Goal: Information Seeking & Learning: Learn about a topic

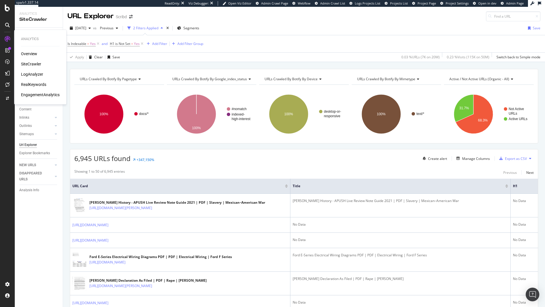
click at [41, 66] on div "SiteCrawler" at bounding box center [31, 64] width 20 height 6
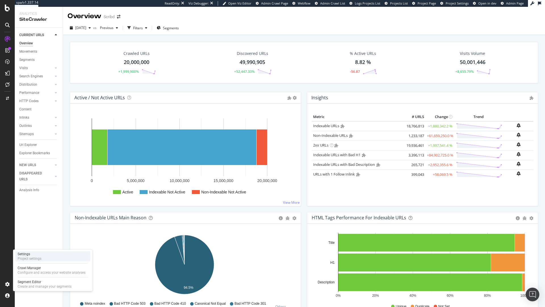
click at [47, 256] on div "Settings Project settings" at bounding box center [52, 256] width 75 height 10
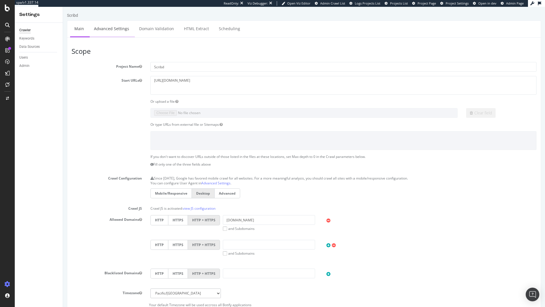
click at [105, 24] on link "Advanced Settings" at bounding box center [112, 29] width 44 height 16
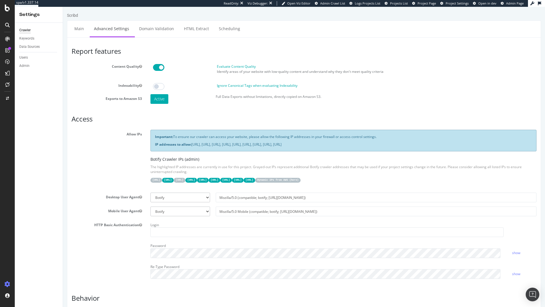
click at [430, 3] on span "Project Page" at bounding box center [427, 3] width 18 height 4
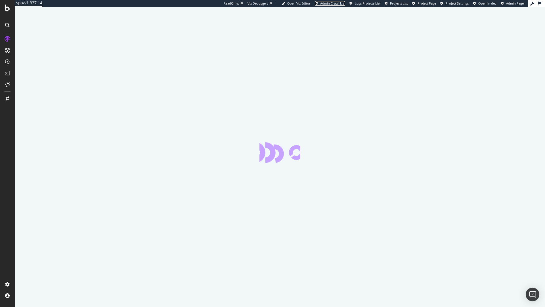
click at [333, 3] on span "Admin Crawl List" at bounding box center [332, 3] width 25 height 4
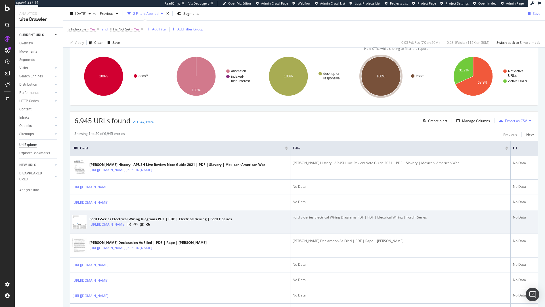
scroll to position [39, 0]
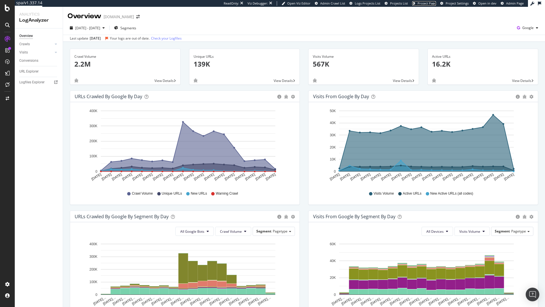
click at [430, 4] on span "Project Page" at bounding box center [427, 3] width 18 height 4
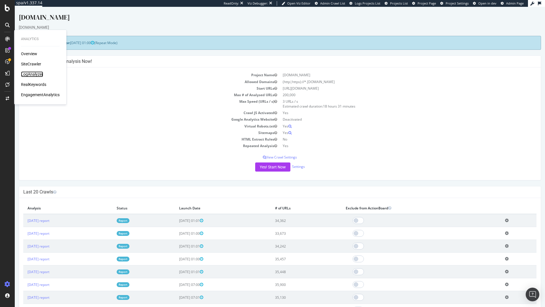
click at [38, 74] on div "LogAnalyzer" at bounding box center [32, 74] width 22 height 6
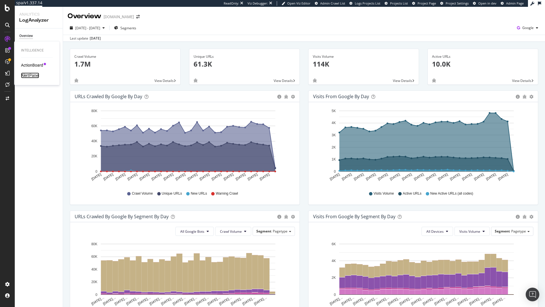
click at [33, 75] on div "AlertPanel" at bounding box center [30, 75] width 18 height 6
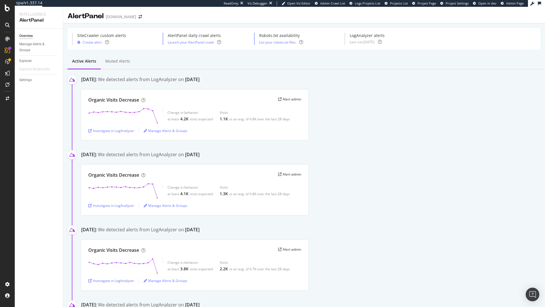
drag, startPoint x: 85, startPoint y: 82, endPoint x: 257, endPoint y: 80, distance: 171.9
click at [257, 80] on div "September 8th 2025: We detected alerts from LogAnalyzer on September 7th" at bounding box center [313, 80] width 464 height 9
click at [257, 81] on div "September 8th 2025: We detected alerts from LogAnalyzer on September 7th" at bounding box center [313, 80] width 464 height 9
drag, startPoint x: 243, startPoint y: 79, endPoint x: 204, endPoint y: 80, distance: 38.7
click at [200, 80] on div "We detected alerts from LogAnalyzer on September 7th" at bounding box center [149, 80] width 102 height 8
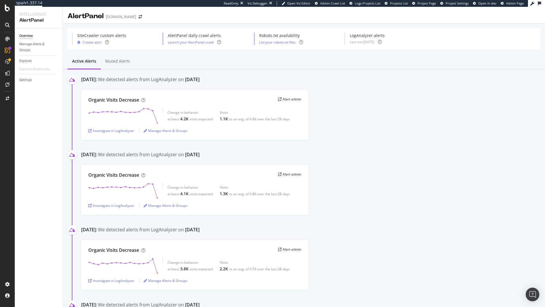
click at [200, 80] on div "We detected alerts from LogAnalyzer on September 7th" at bounding box center [149, 80] width 102 height 8
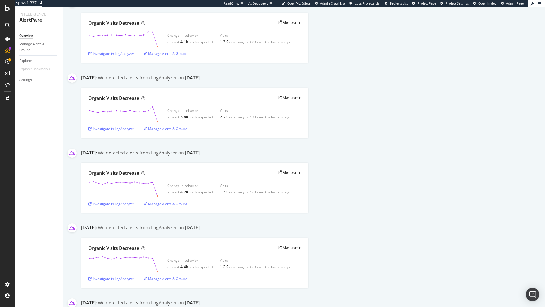
scroll to position [186, 0]
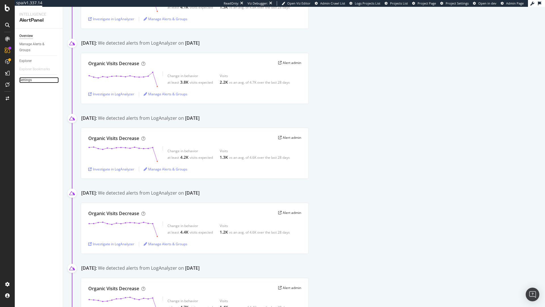
click at [40, 78] on link "Settings" at bounding box center [38, 80] width 39 height 6
select select "02"
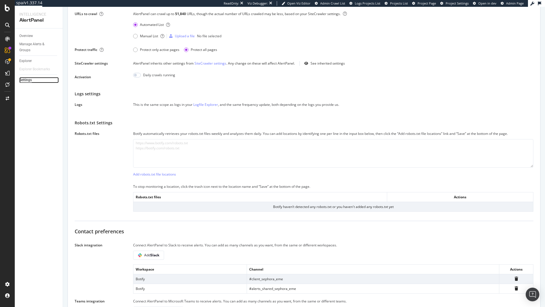
scroll to position [77, 0]
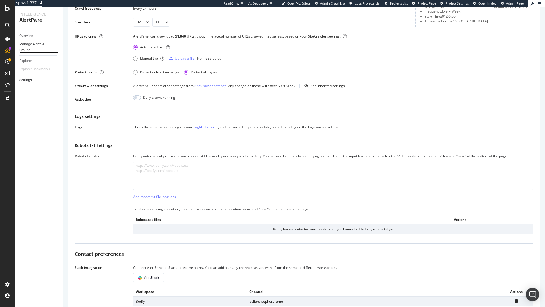
click at [44, 46] on div "Manage Alerts & Groups" at bounding box center [36, 47] width 34 height 12
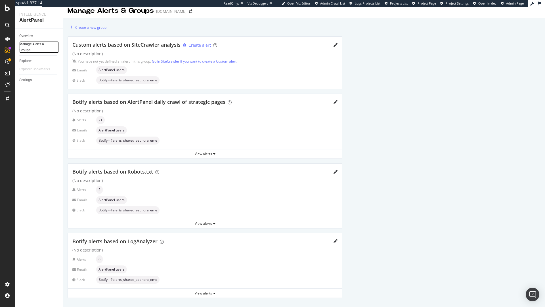
scroll to position [5, 0]
click at [22, 37] on div "Overview" at bounding box center [26, 36] width 14 height 6
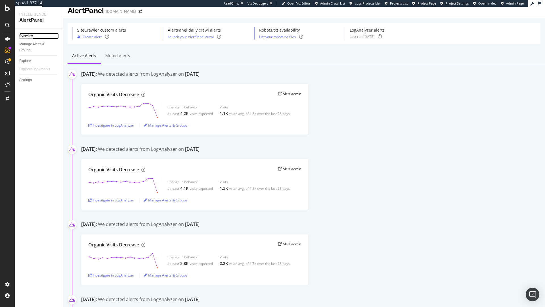
scroll to position [77, 0]
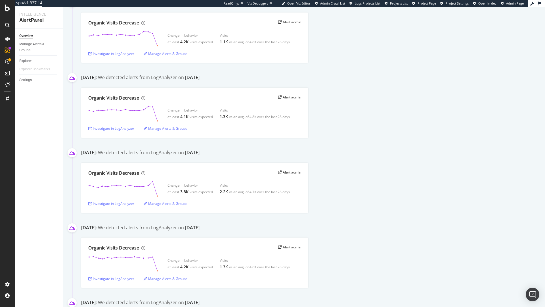
click at [433, 6] on div "ReadOnly: Viz Debugger: Open Viz Editor Admin Crawl List Logs Projects List Pro…" at bounding box center [376, 3] width 305 height 7
click at [433, 5] on span "Project Page" at bounding box center [427, 3] width 18 height 4
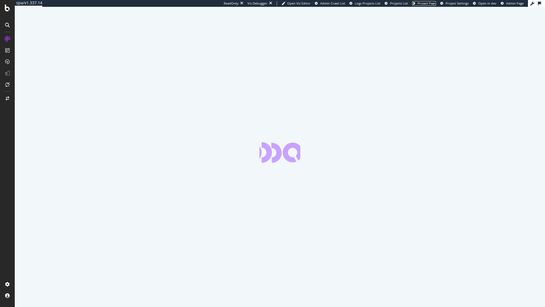
click at [424, 5] on span "Project Page" at bounding box center [427, 3] width 18 height 4
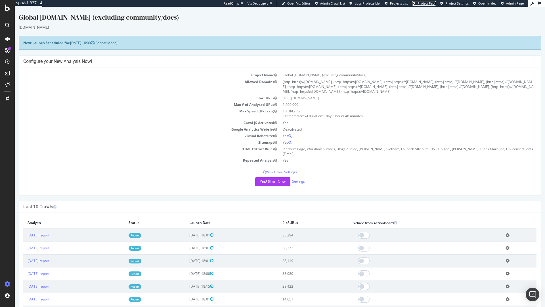
click at [433, 3] on span "Project Page" at bounding box center [427, 3] width 18 height 4
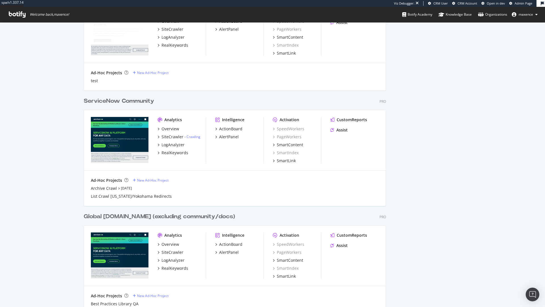
scroll to position [386, 0]
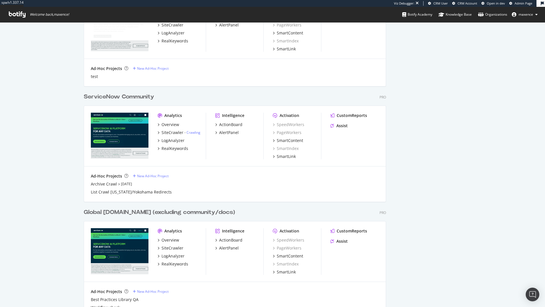
click at [139, 99] on div "ServiceNow Community" at bounding box center [119, 97] width 70 height 8
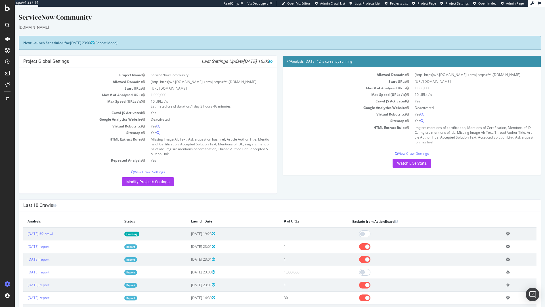
click at [429, 3] on span "Project Page" at bounding box center [427, 3] width 18 height 4
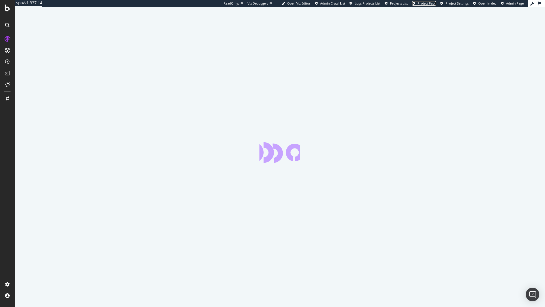
click at [427, 2] on span "Project Page" at bounding box center [427, 3] width 18 height 4
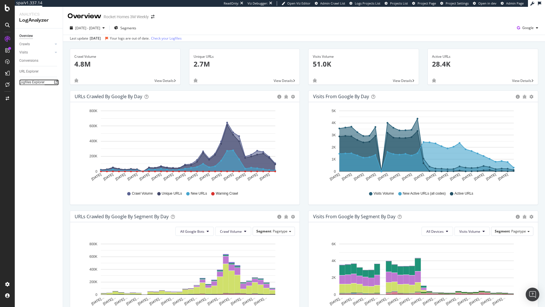
click at [24, 81] on div "Logfiles Explorer" at bounding box center [31, 82] width 25 height 6
